Goal: Navigation & Orientation: Find specific page/section

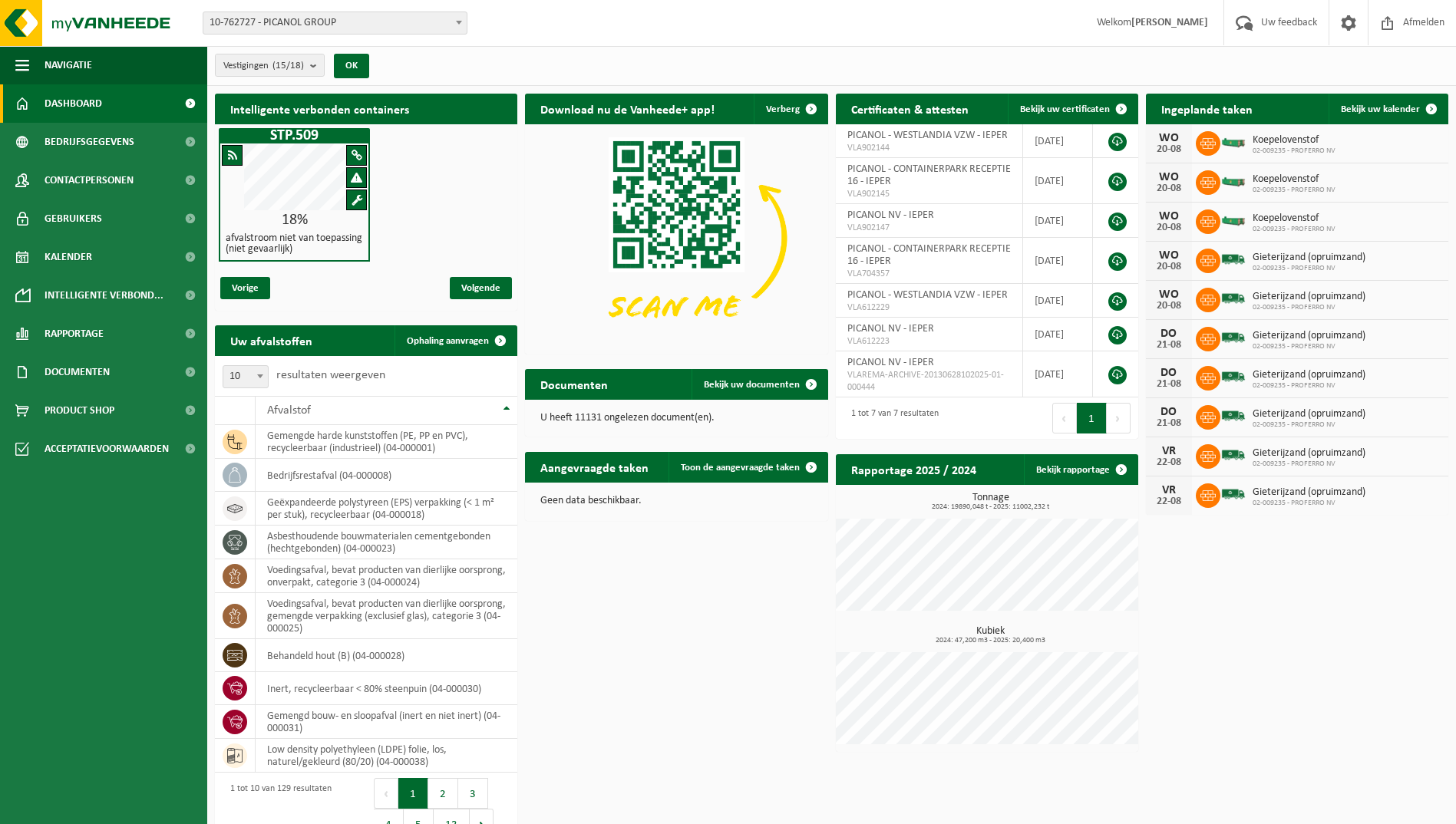
click at [80, 104] on span "Dashboard" at bounding box center [73, 103] width 58 height 39
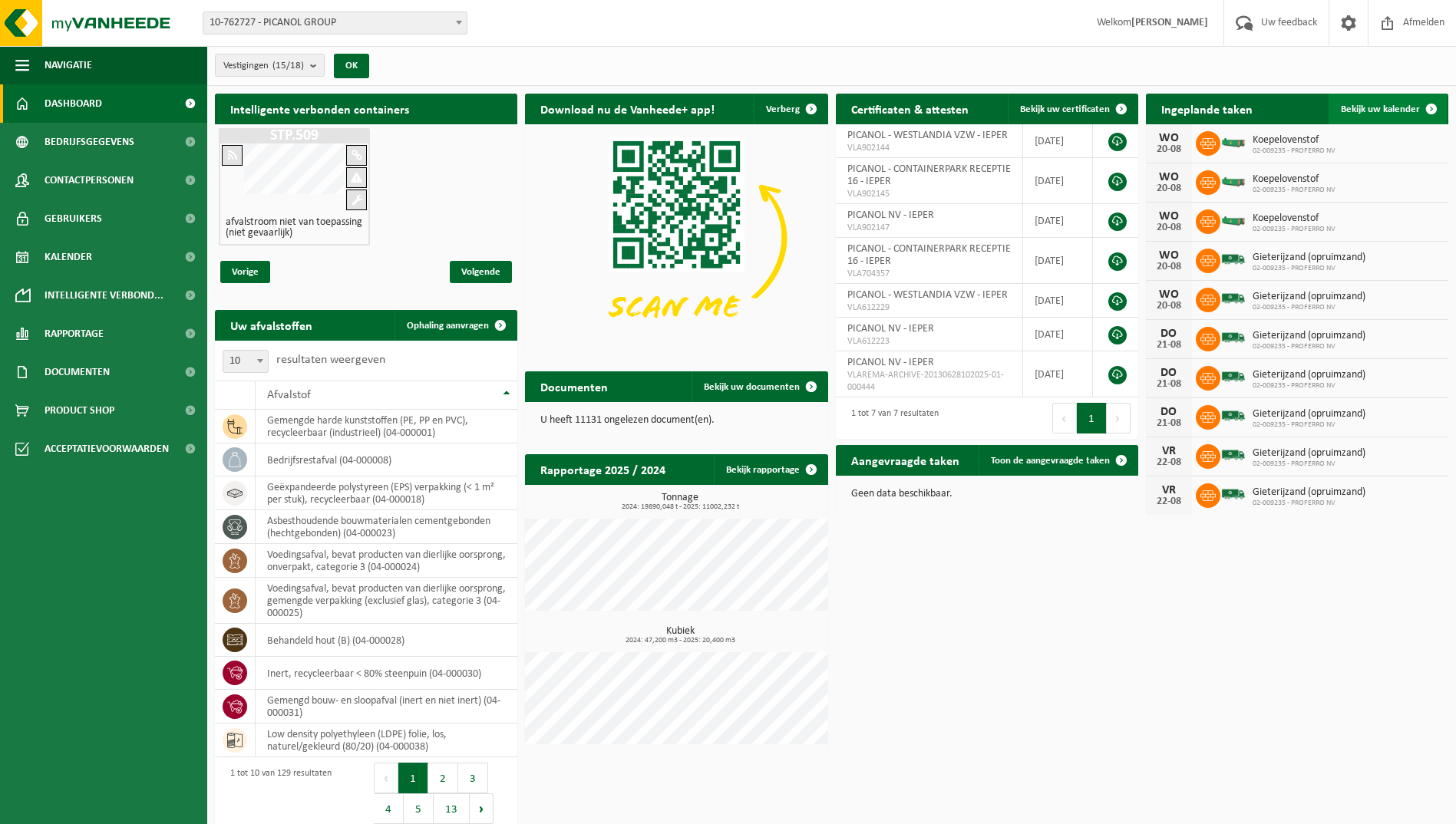
click at [1365, 107] on span "Bekijk uw kalender" at bounding box center [1380, 109] width 79 height 10
